Goal: Task Accomplishment & Management: Manage account settings

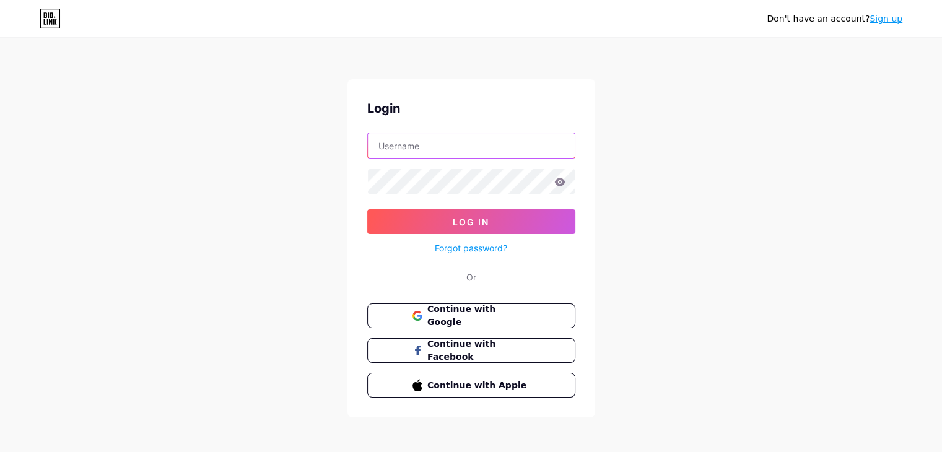
click at [419, 147] on input "text" at bounding box center [471, 145] width 207 height 25
type input "CINNANOTCINNA"
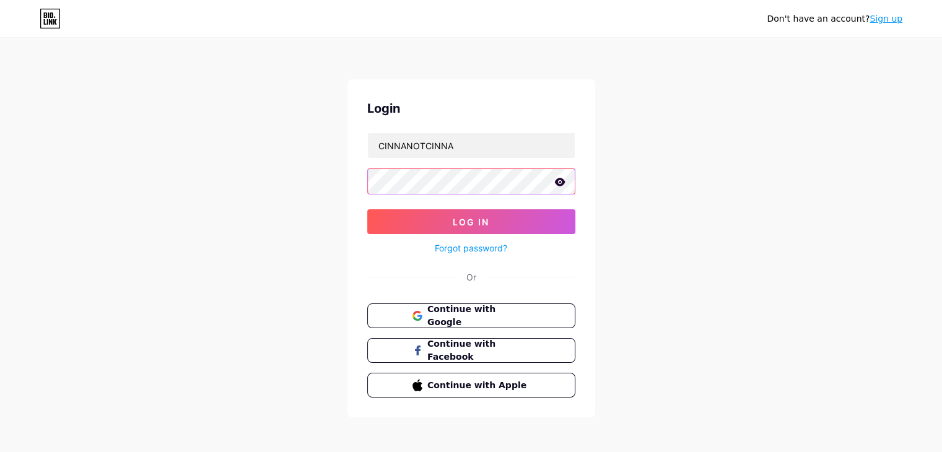
click at [367, 209] on button "Log In" at bounding box center [471, 221] width 208 height 25
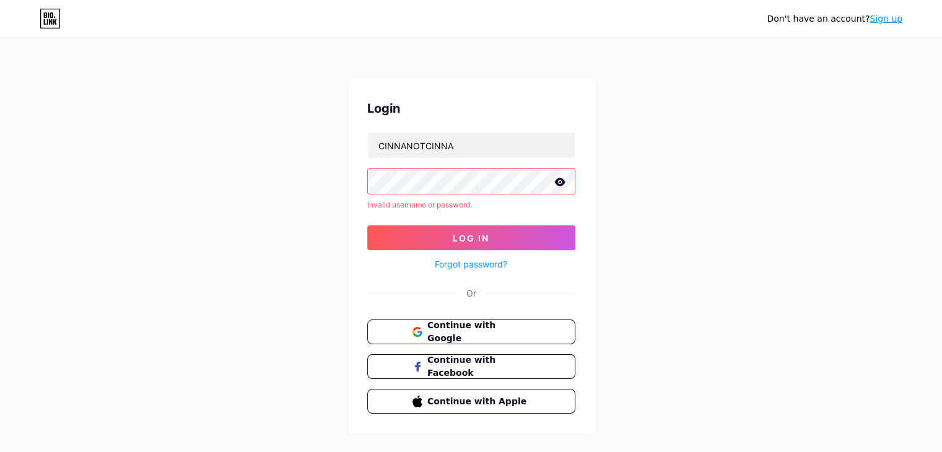
click at [562, 186] on icon at bounding box center [559, 182] width 11 height 9
click at [494, 223] on form "CINNANOTCINNA Invalid username or password. Log In Forgot password?" at bounding box center [471, 201] width 208 height 139
click at [508, 232] on button "Log In" at bounding box center [471, 237] width 208 height 25
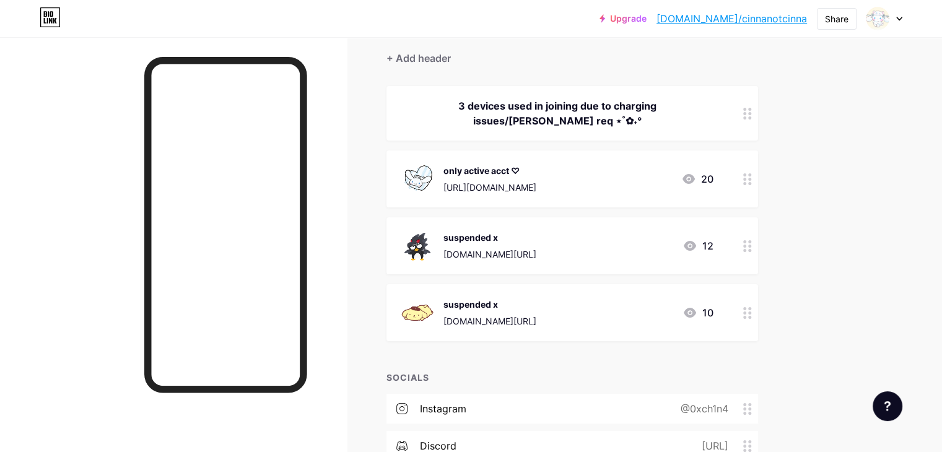
scroll to position [124, 0]
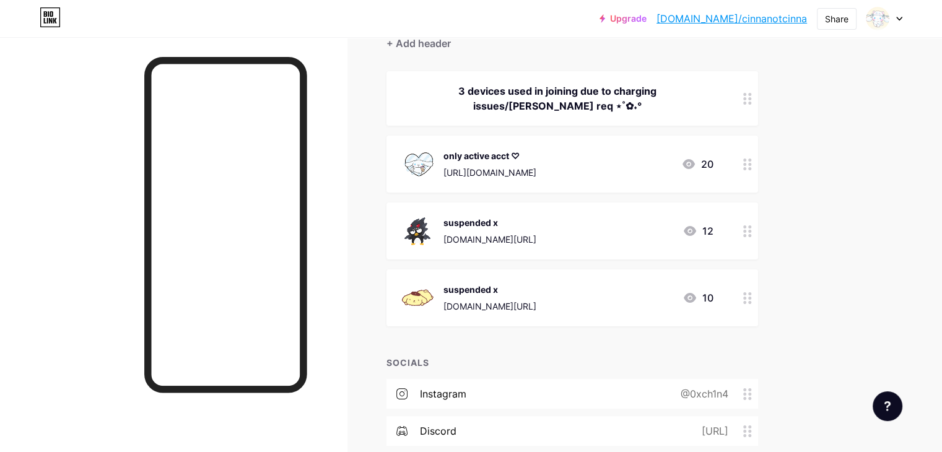
click at [532, 170] on div "[URL][DOMAIN_NAME]" at bounding box center [489, 172] width 93 height 13
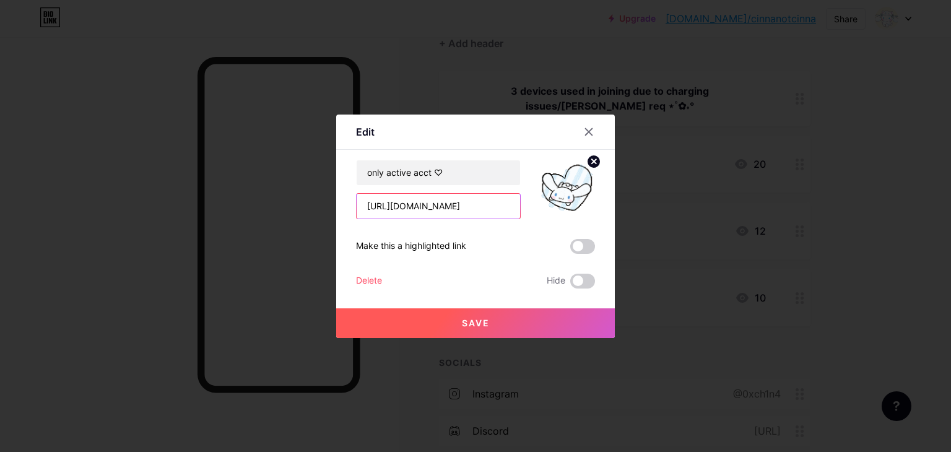
click at [428, 210] on input "[URL][DOMAIN_NAME]" at bounding box center [438, 206] width 163 height 25
click at [429, 211] on input "[URL][DOMAIN_NAME]" at bounding box center [438, 206] width 163 height 25
drag, startPoint x: 424, startPoint y: 209, endPoint x: 502, endPoint y: 209, distance: 78.0
click at [502, 209] on input "[URL][DOMAIN_NAME]" at bounding box center [438, 206] width 163 height 25
type input "[URL][DOMAIN_NAME]"
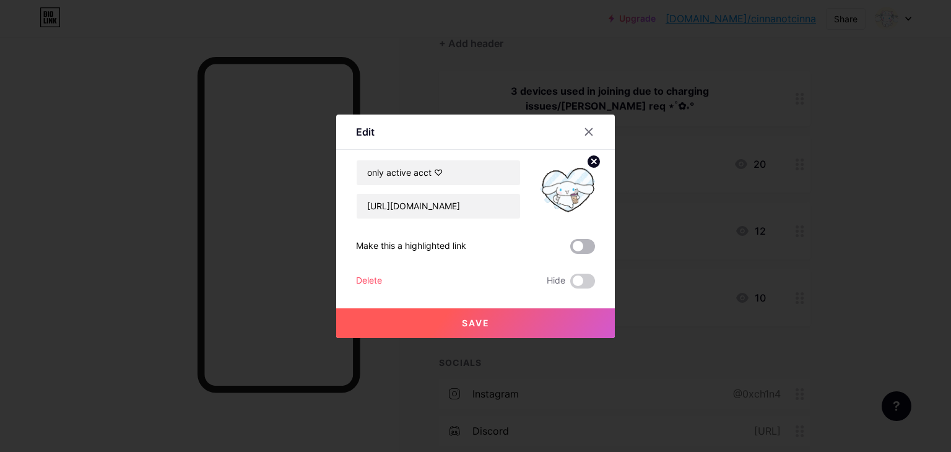
click at [578, 248] on span at bounding box center [582, 246] width 25 height 15
click at [570, 249] on input "checkbox" at bounding box center [570, 249] width 0 height 0
click at [523, 334] on button "Save" at bounding box center [475, 323] width 279 height 30
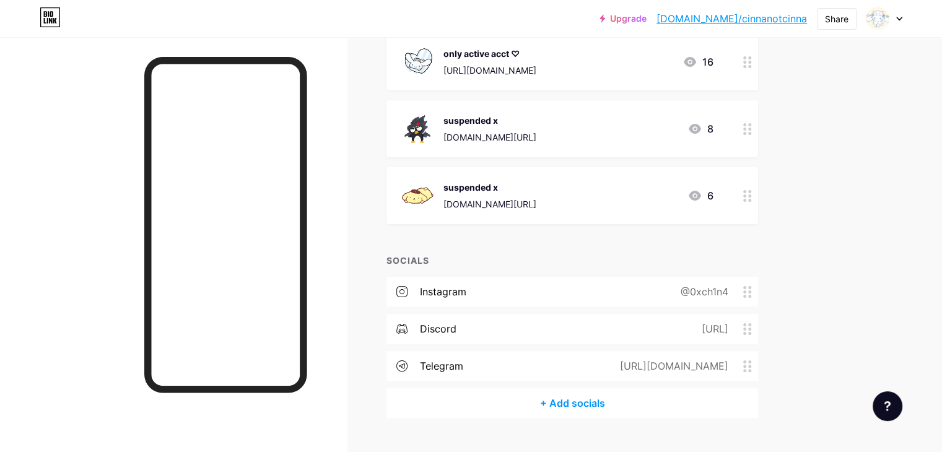
scroll to position [248, 0]
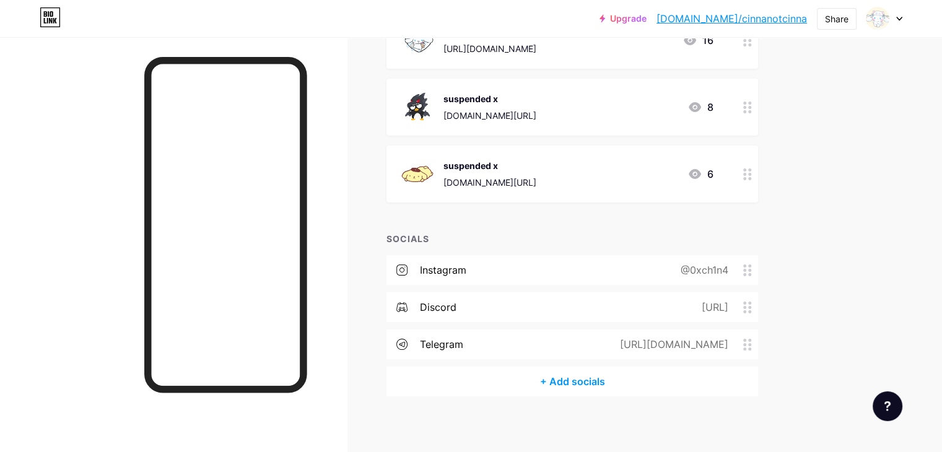
click at [751, 111] on circle at bounding box center [749, 111] width 3 height 3
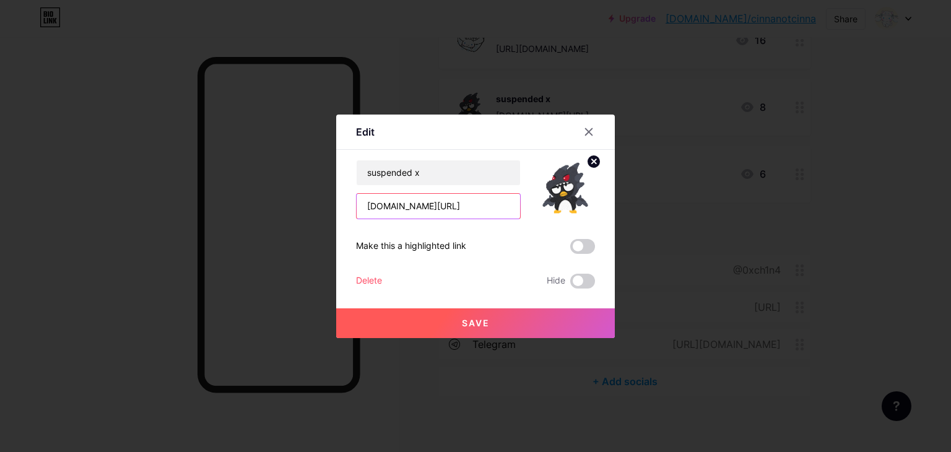
drag, startPoint x: 416, startPoint y: 208, endPoint x: 487, endPoint y: 213, distance: 70.8
click at [487, 213] on input "[DOMAIN_NAME][URL]" at bounding box center [438, 206] width 163 height 25
type input "[DOMAIN_NAME][URL]"
click at [474, 316] on button "Save" at bounding box center [475, 323] width 279 height 30
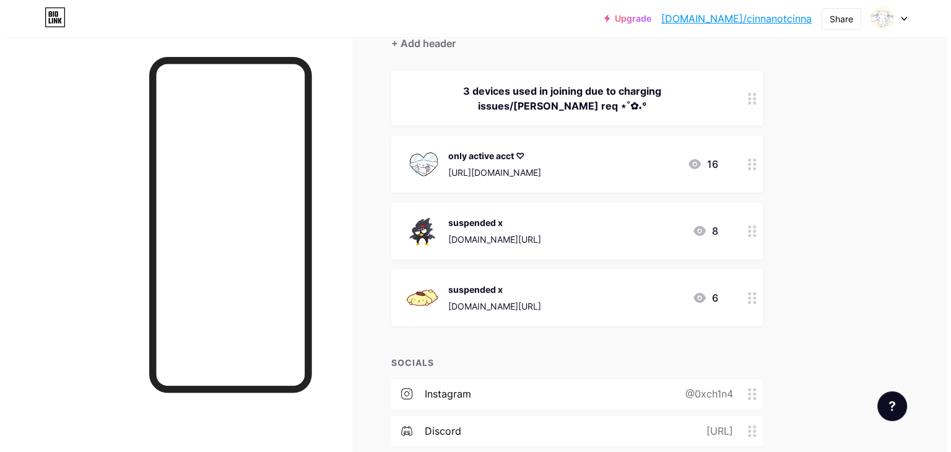
scroll to position [0, 0]
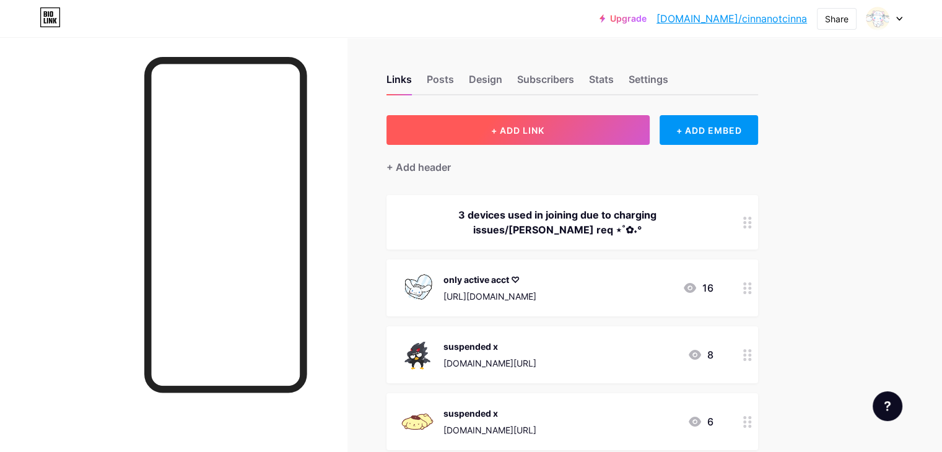
click at [599, 135] on button "+ ADD LINK" at bounding box center [517, 130] width 263 height 30
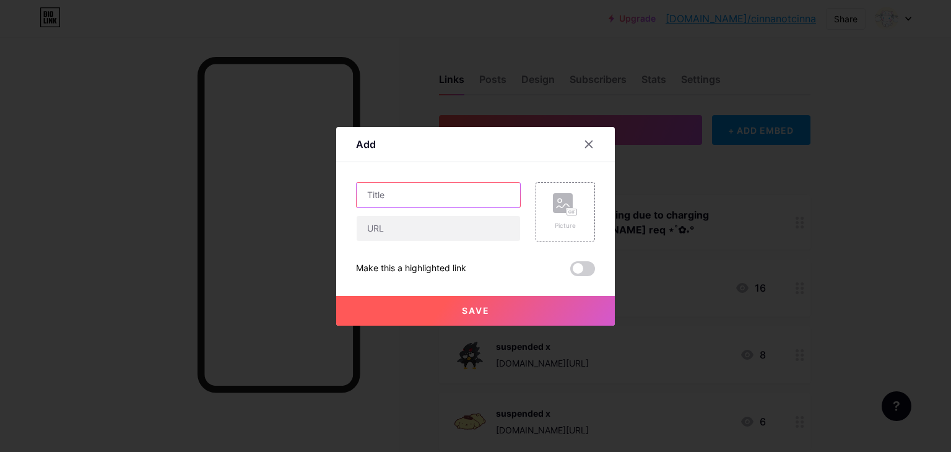
click at [453, 195] on input "text" at bounding box center [438, 195] width 163 height 25
type input "suspended x"
click at [562, 211] on rect at bounding box center [563, 203] width 20 height 20
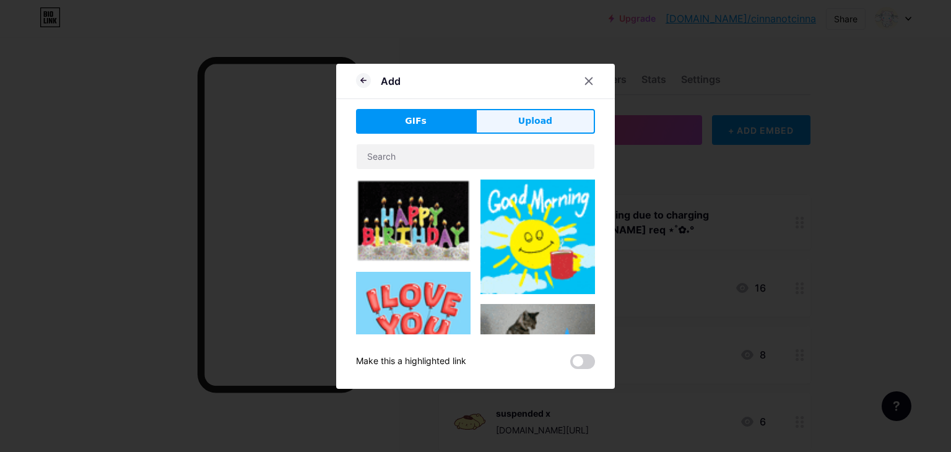
click at [511, 119] on button "Upload" at bounding box center [534, 121] width 119 height 25
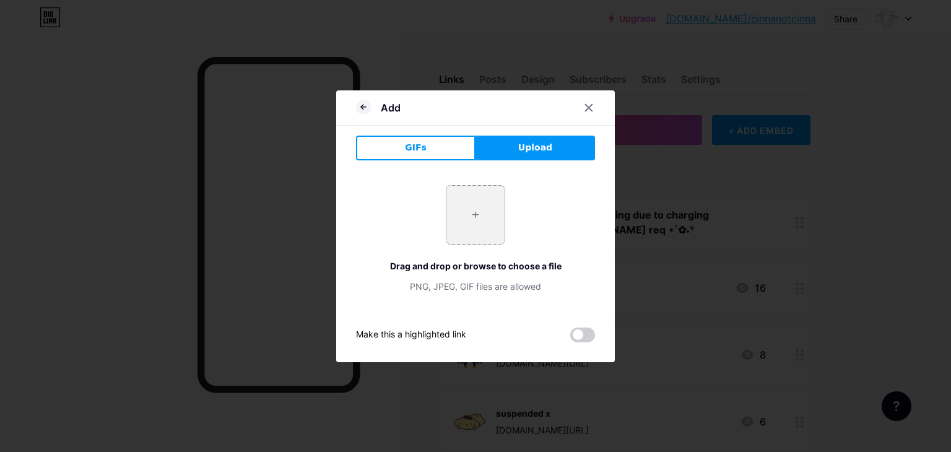
click at [483, 215] on input "file" at bounding box center [475, 215] width 58 height 58
click at [430, 157] on button "GIFs" at bounding box center [415, 148] width 119 height 25
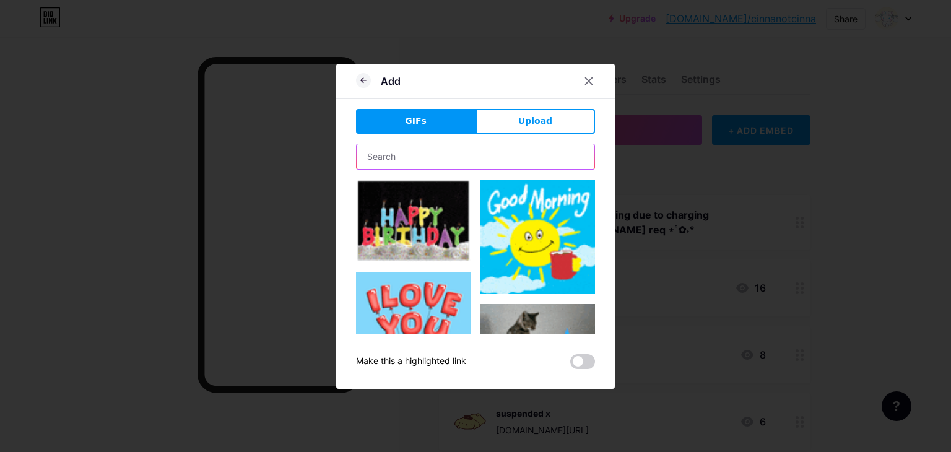
click at [488, 157] on input "text" at bounding box center [476, 156] width 238 height 25
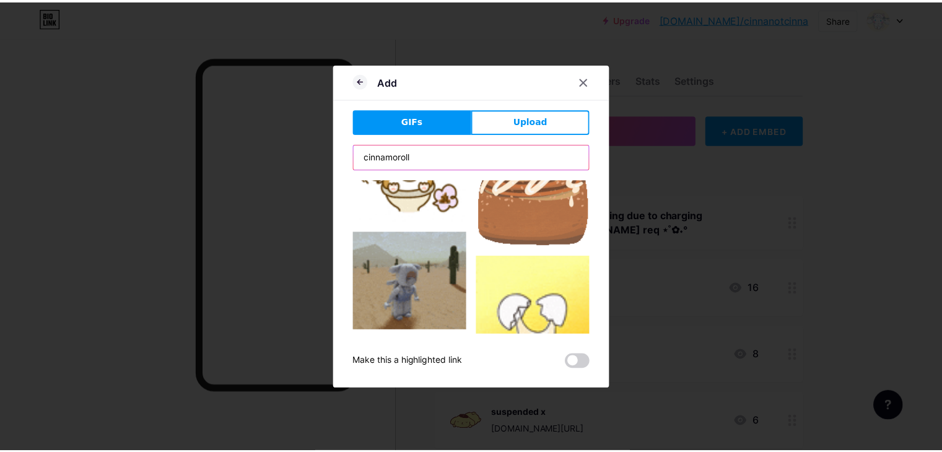
scroll to position [1659, 0]
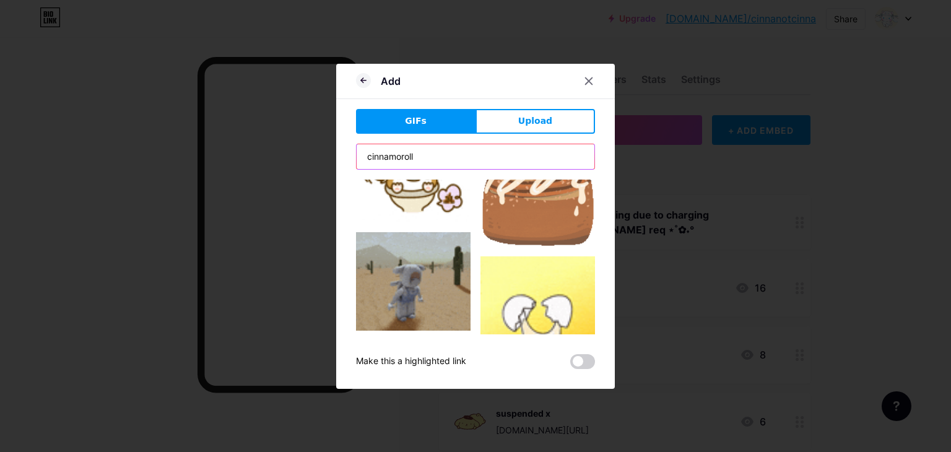
type input "cinnamoroll"
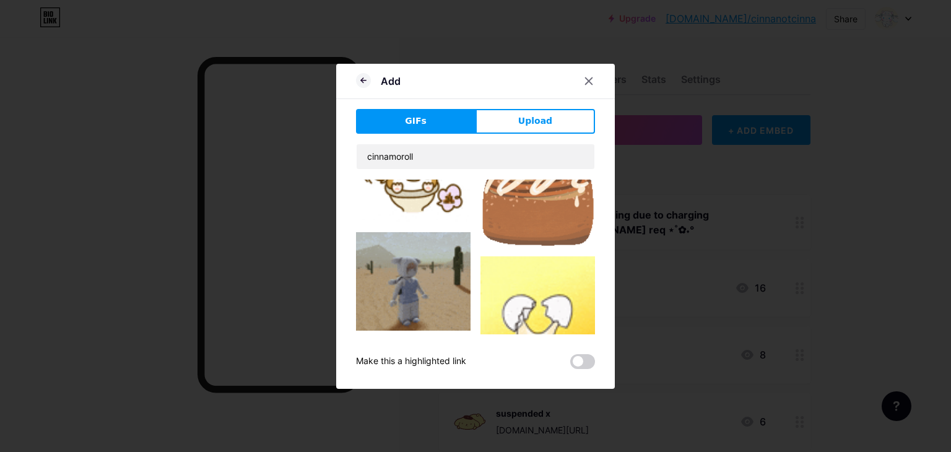
click at [553, 275] on img at bounding box center [537, 331] width 115 height 150
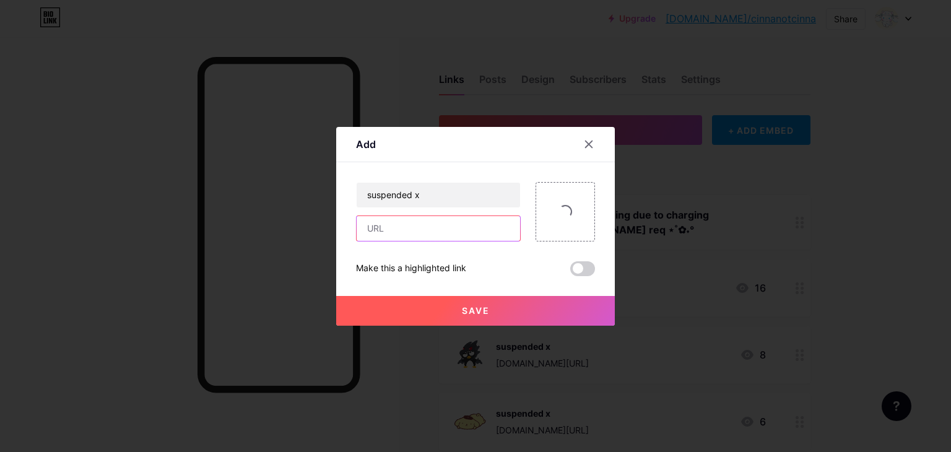
click at [415, 228] on input "text" at bounding box center [438, 228] width 163 height 25
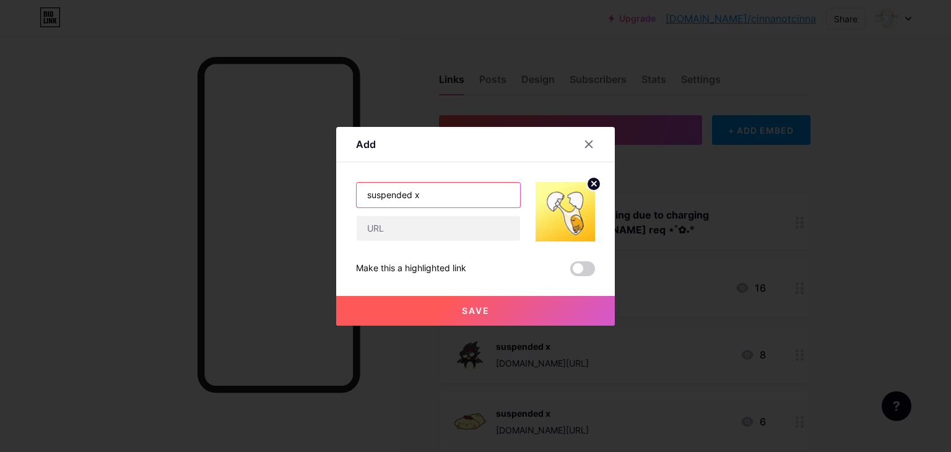
click at [431, 191] on input "suspended x" at bounding box center [438, 195] width 163 height 25
type input "unable to access this one"
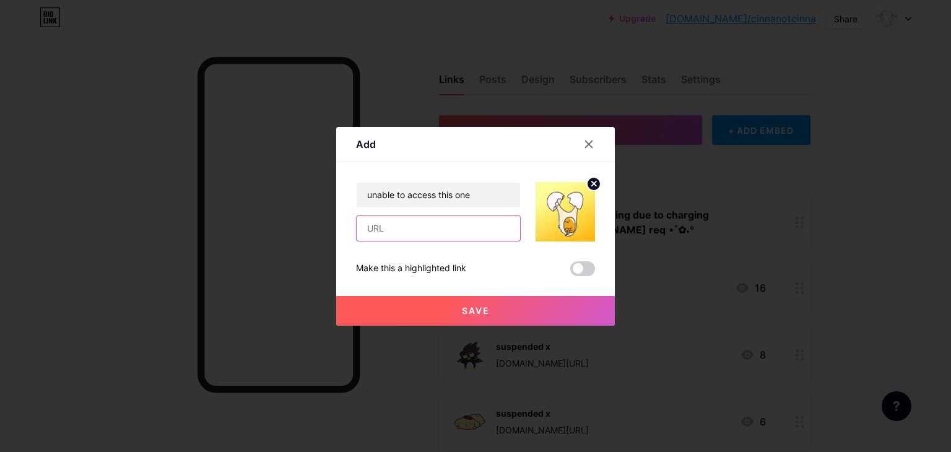
click at [443, 230] on input "text" at bounding box center [438, 228] width 163 height 25
click at [444, 228] on input "[DOMAIN_NAME][URL]" at bounding box center [438, 228] width 163 height 25
type input "[DOMAIN_NAME][URL]"
click at [579, 262] on span at bounding box center [582, 268] width 25 height 15
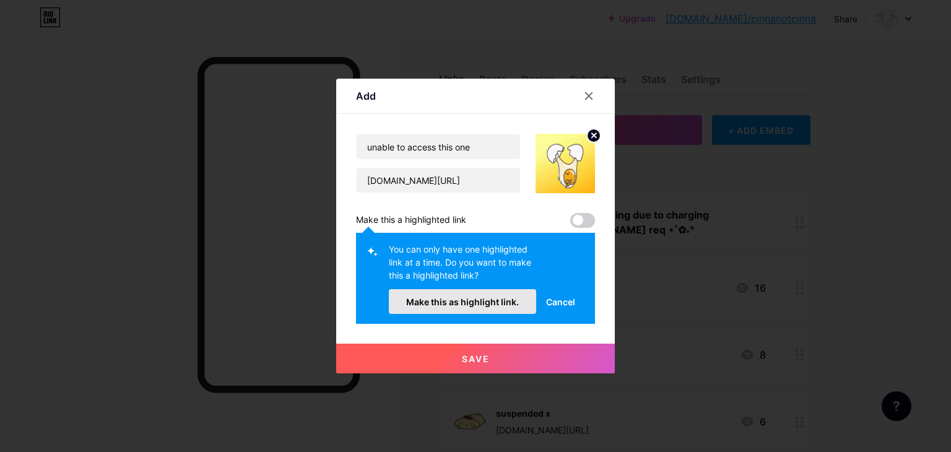
click at [510, 300] on span "Make this as highlight link." at bounding box center [462, 302] width 113 height 11
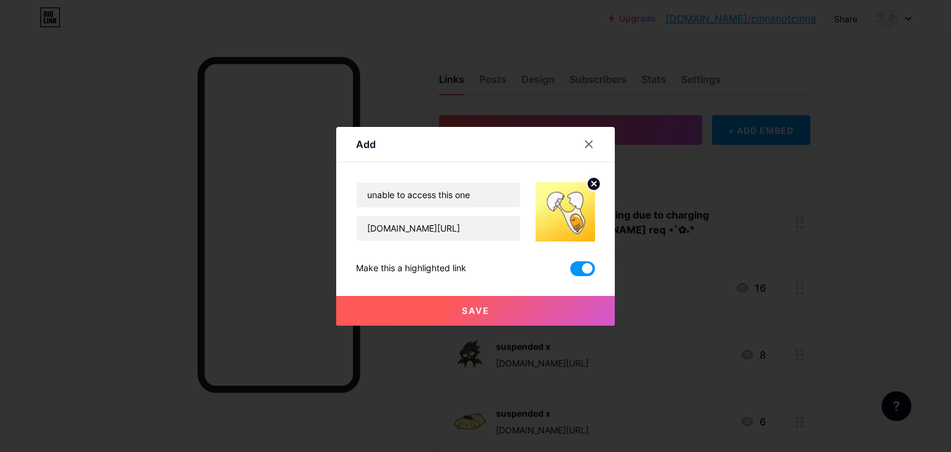
click at [510, 314] on button "Save" at bounding box center [475, 311] width 279 height 30
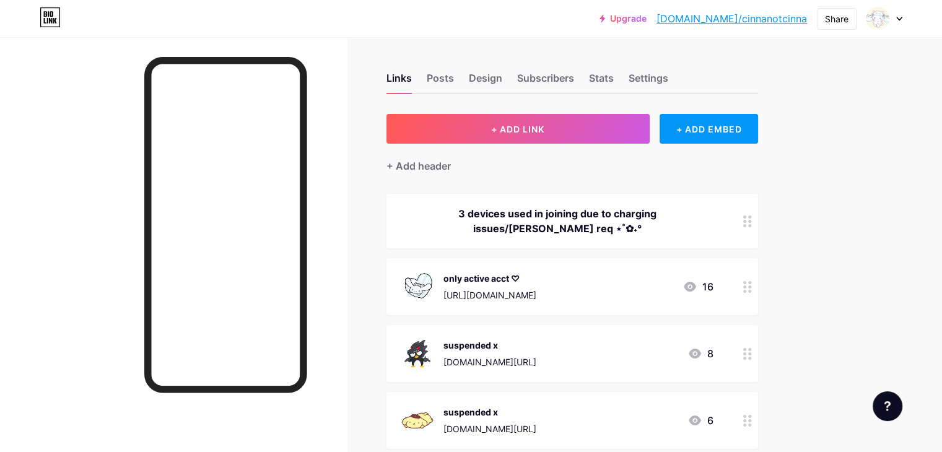
scroll to position [0, 0]
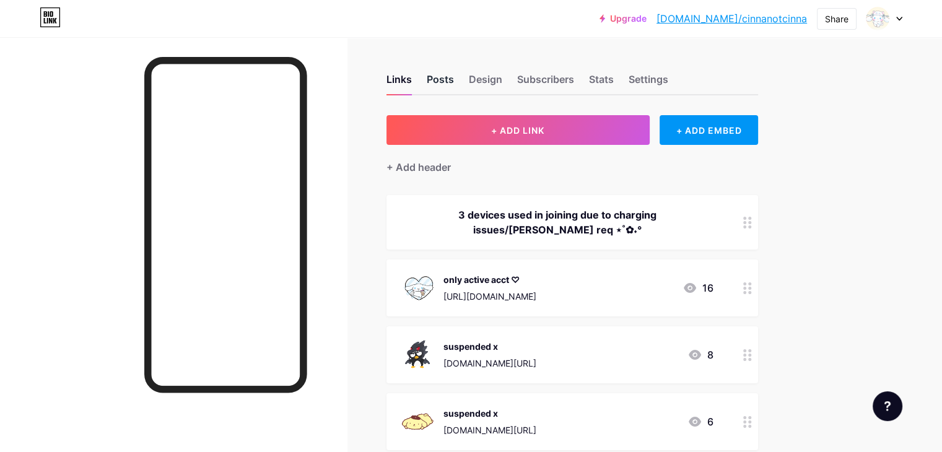
click at [454, 79] on div "Posts" at bounding box center [440, 83] width 27 height 22
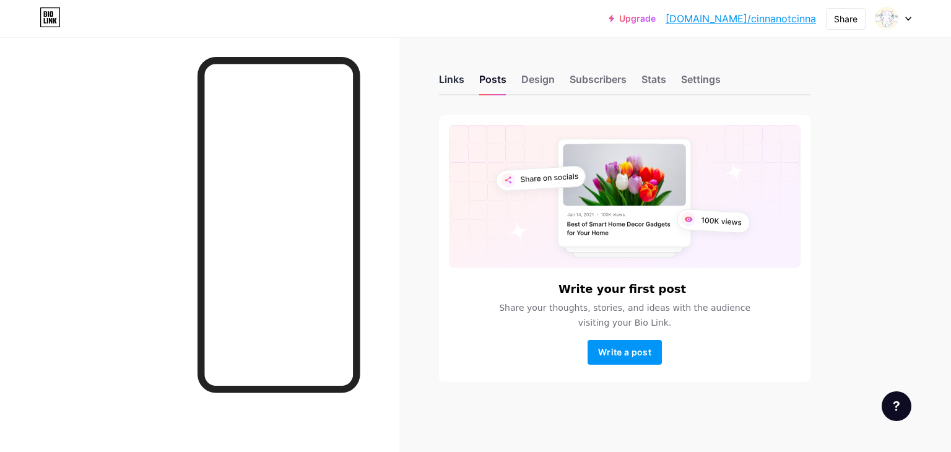
click at [456, 84] on div "Links" at bounding box center [451, 83] width 25 height 22
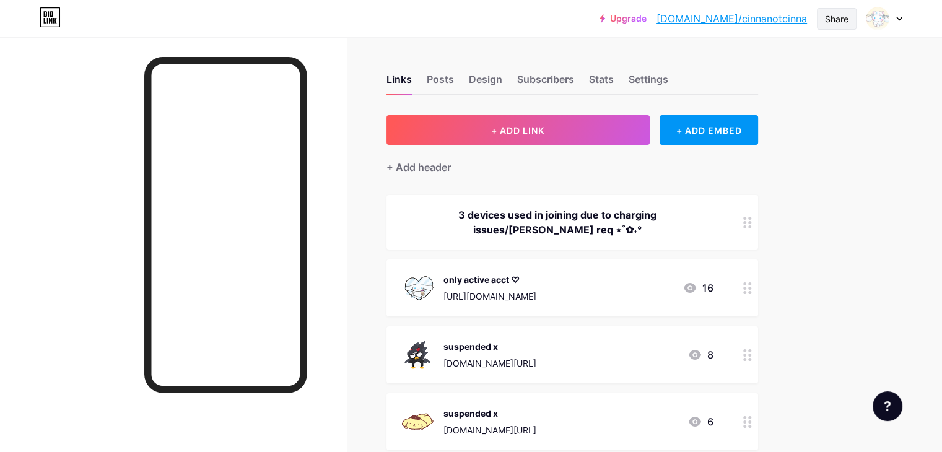
click at [831, 18] on div "Share" at bounding box center [837, 18] width 24 height 13
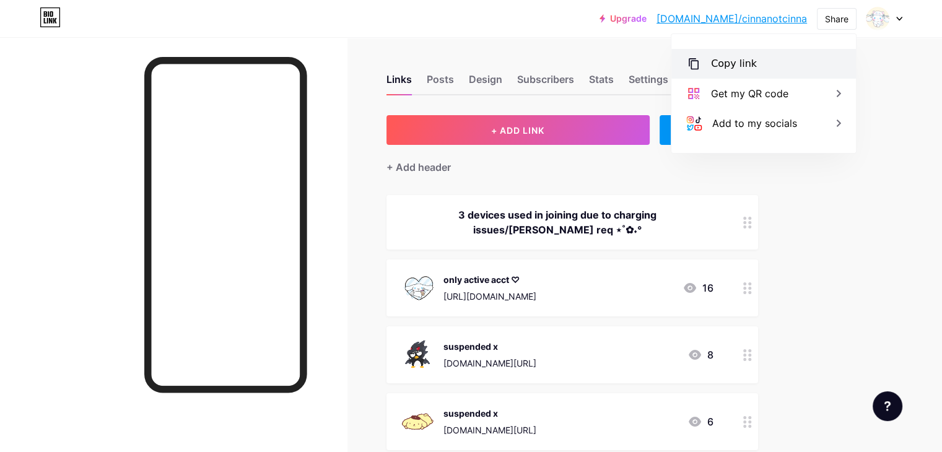
click at [794, 69] on div "Copy link" at bounding box center [763, 64] width 184 height 30
